Goal: Task Accomplishment & Management: Manage account settings

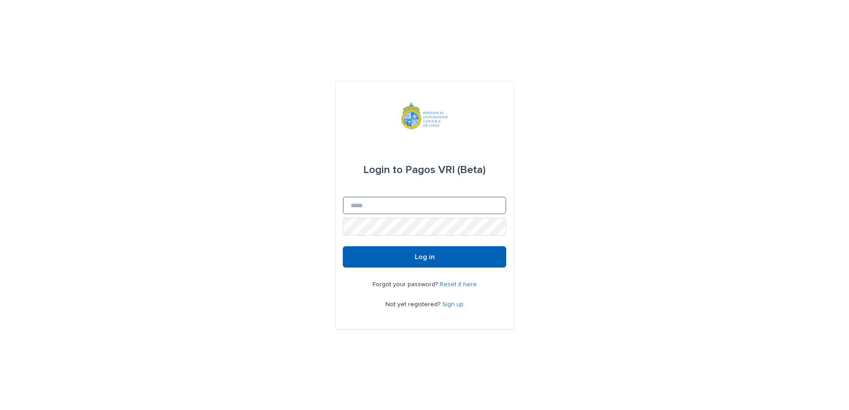
type input "**********"
click at [493, 252] on button "Log in" at bounding box center [424, 257] width 163 height 21
